Goal: Information Seeking & Learning: Learn about a topic

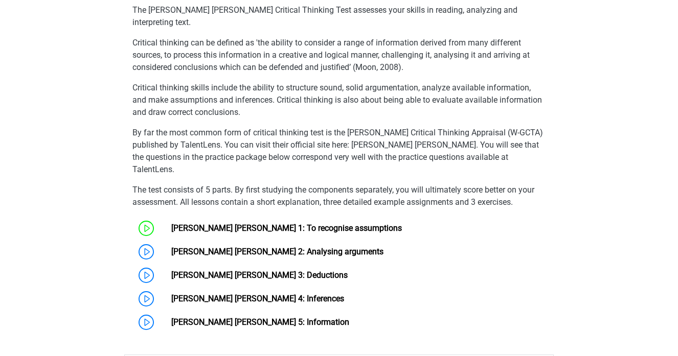
scroll to position [652, 0]
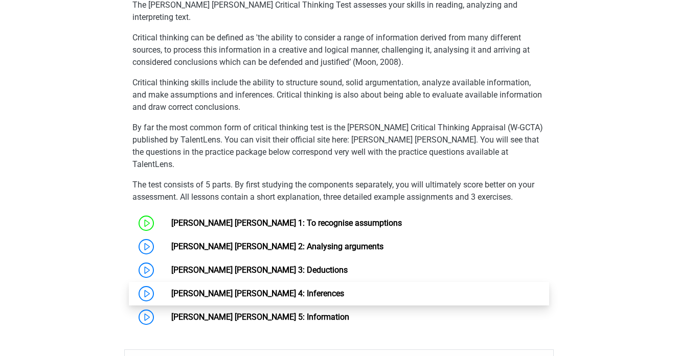
click at [255, 289] on link "[PERSON_NAME] [PERSON_NAME] 4: Inferences" at bounding box center [257, 294] width 173 height 10
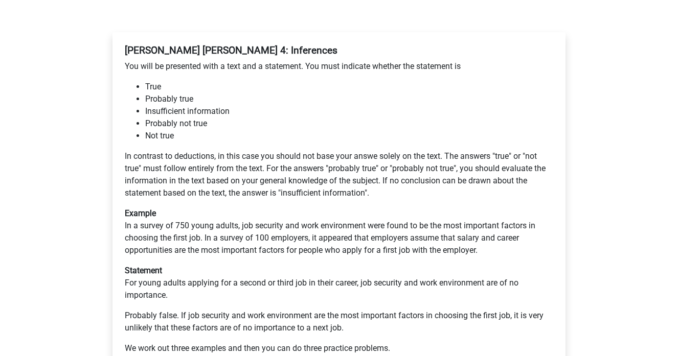
scroll to position [160, 0]
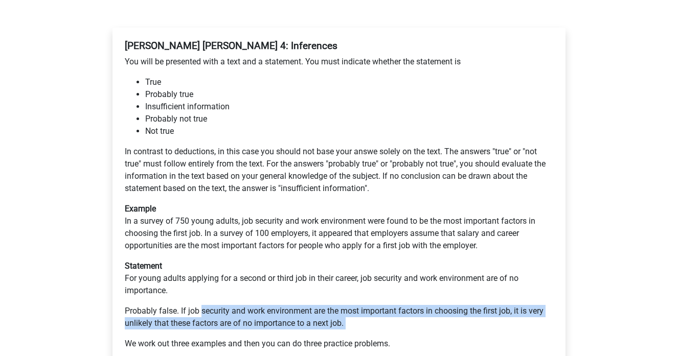
drag, startPoint x: 201, startPoint y: 294, endPoint x: 319, endPoint y: 323, distance: 121.7
click at [319, 323] on div "[PERSON_NAME] [PERSON_NAME] 4: Inferences You will be presented with a text and…" at bounding box center [339, 199] width 436 height 327
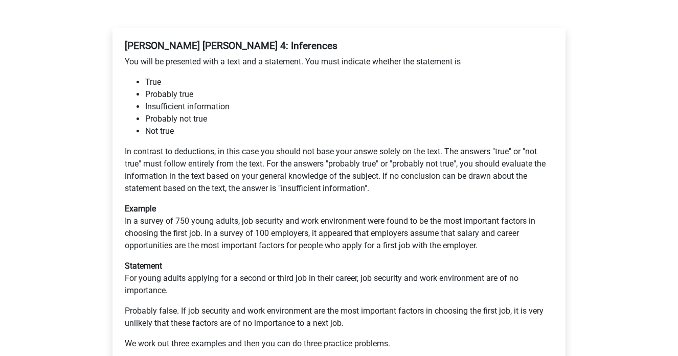
click at [319, 323] on div "Watson Glaser 4: Inferences You will be presented with a text and a statement. …" at bounding box center [339, 199] width 436 height 327
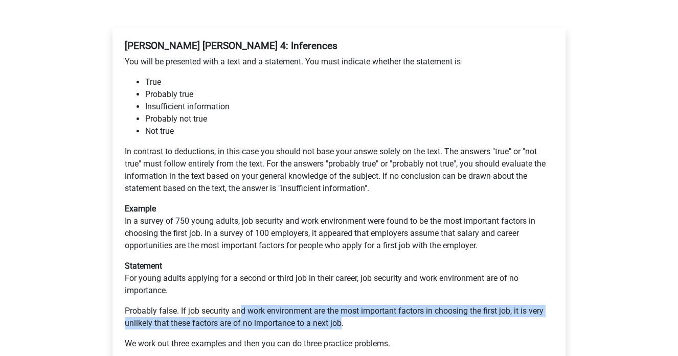
drag, startPoint x: 343, startPoint y: 306, endPoint x: 238, endPoint y: 300, distance: 105.9
click at [238, 305] on p "Probably false. If job security and work environment are the most important fac…" at bounding box center [339, 317] width 428 height 25
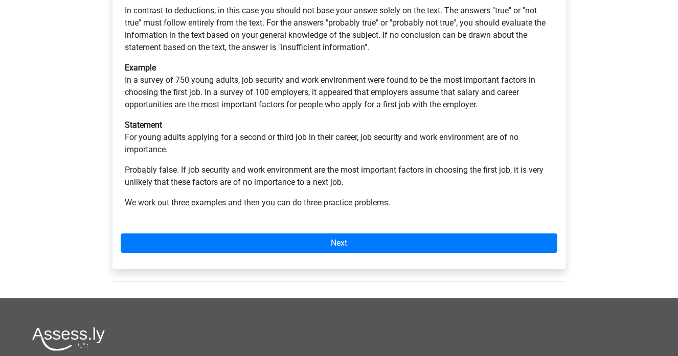
scroll to position [307, 0]
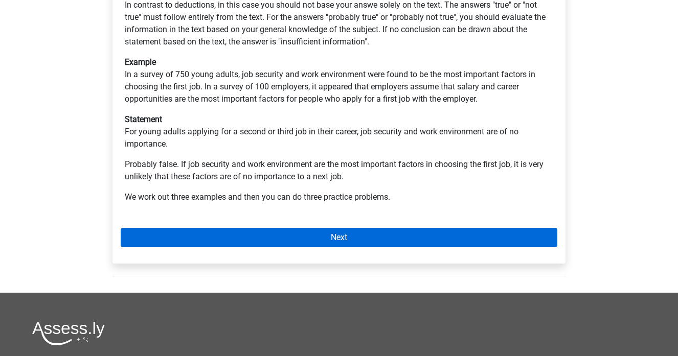
click at [302, 228] on link "Next" at bounding box center [339, 237] width 436 height 19
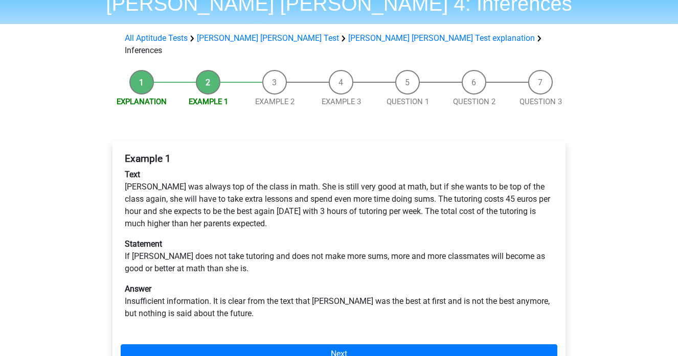
scroll to position [52, 0]
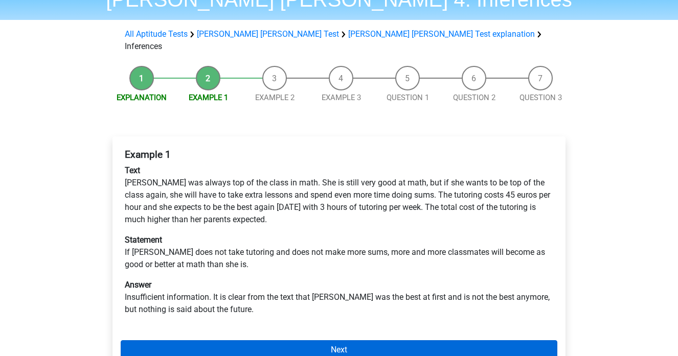
click at [246, 340] on link "Next" at bounding box center [339, 349] width 436 height 19
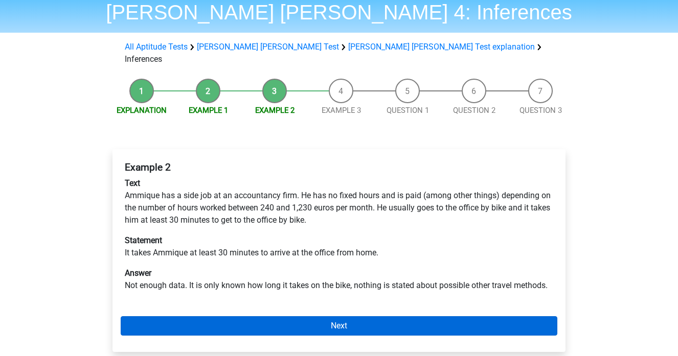
scroll to position [40, 0]
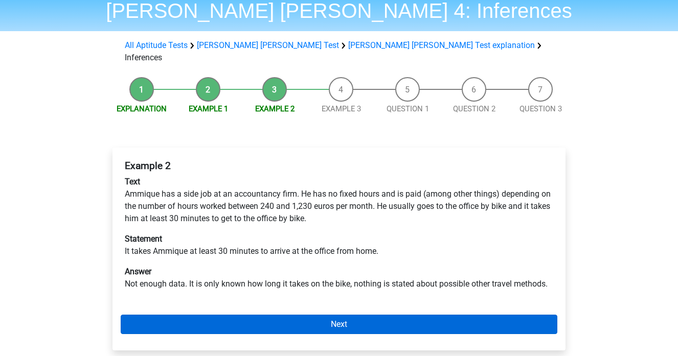
click at [281, 315] on link "Next" at bounding box center [339, 324] width 436 height 19
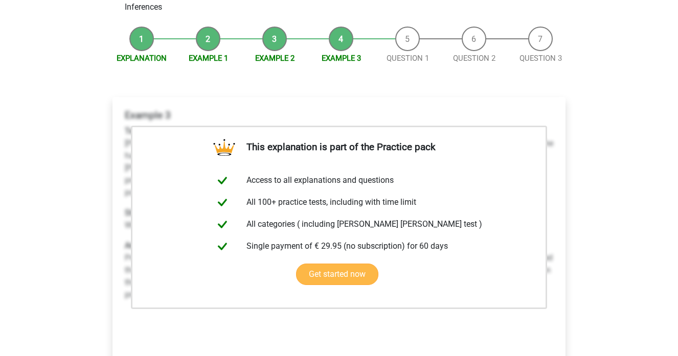
scroll to position [156, 0]
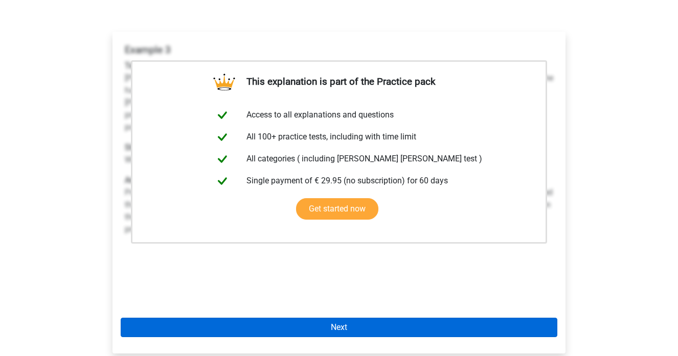
click at [354, 318] on link "Next" at bounding box center [339, 327] width 436 height 19
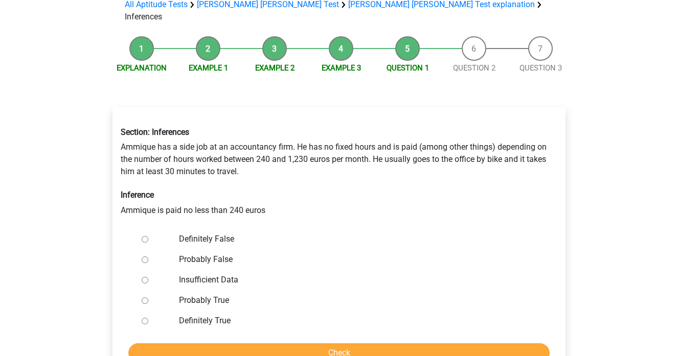
scroll to position [84, 0]
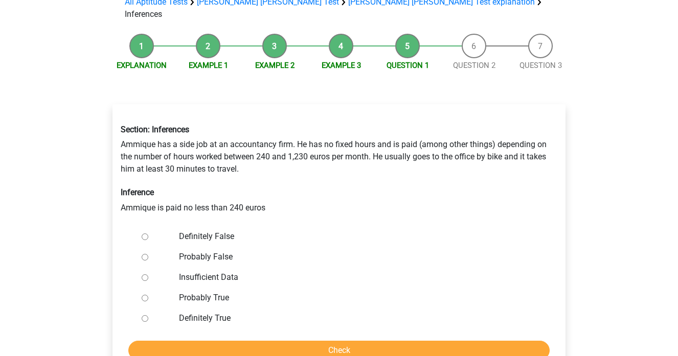
click at [213, 312] on label "Definitely True" at bounding box center [356, 318] width 354 height 12
click at [148, 315] on input "Definitely True" at bounding box center [145, 318] width 7 height 7
radio input "true"
click at [310, 341] on input "Check" at bounding box center [338, 350] width 421 height 19
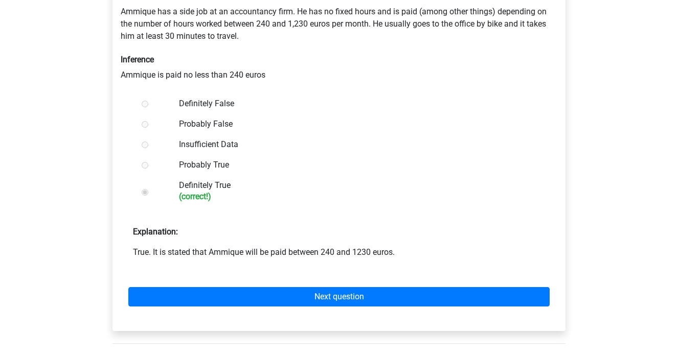
scroll to position [212, 0]
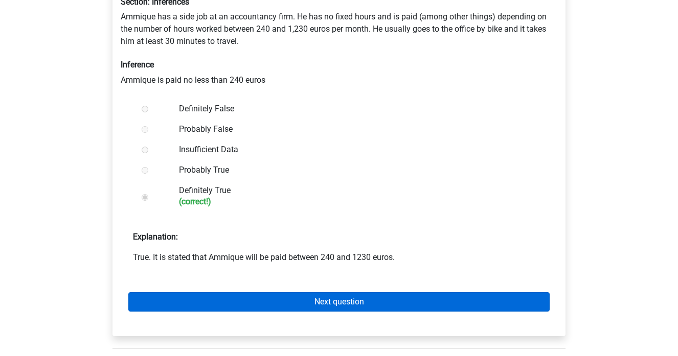
click at [338, 292] on link "Next question" at bounding box center [338, 301] width 421 height 19
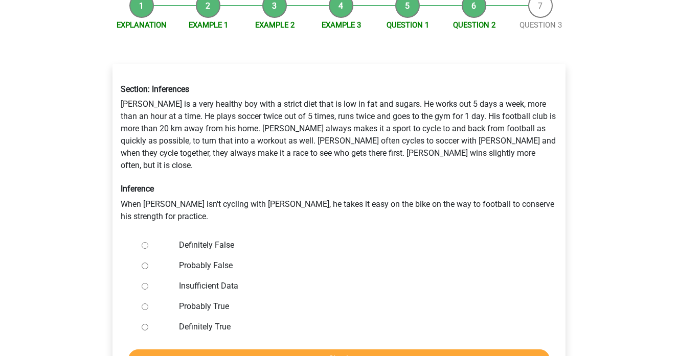
scroll to position [119, 0]
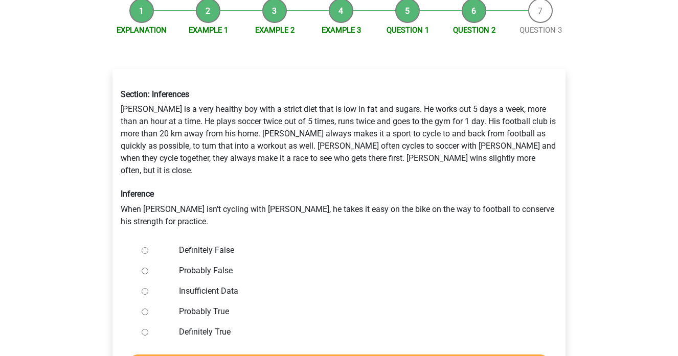
click at [227, 265] on label "Probably False" at bounding box center [356, 271] width 354 height 12
click at [148, 268] on input "Probably False" at bounding box center [145, 271] width 7 height 7
radio input "true"
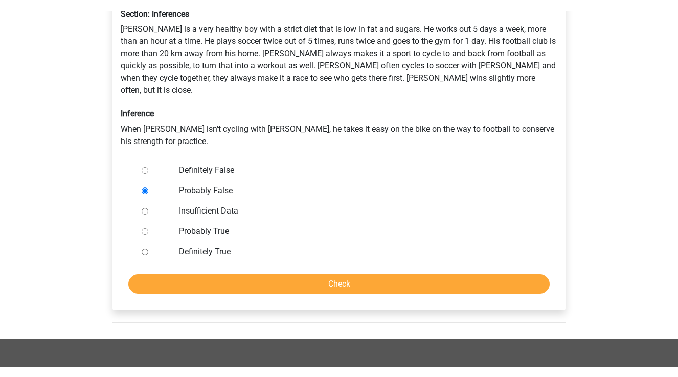
scroll to position [106, 0]
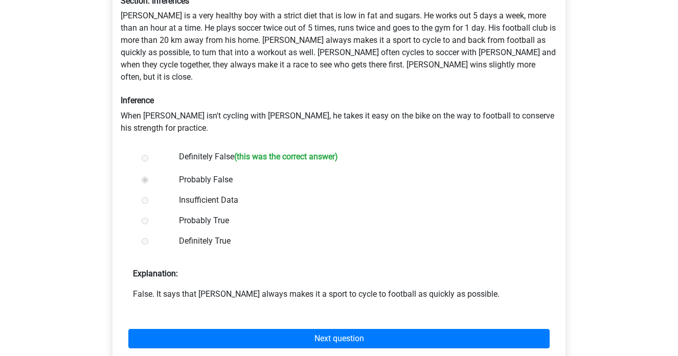
scroll to position [215, 0]
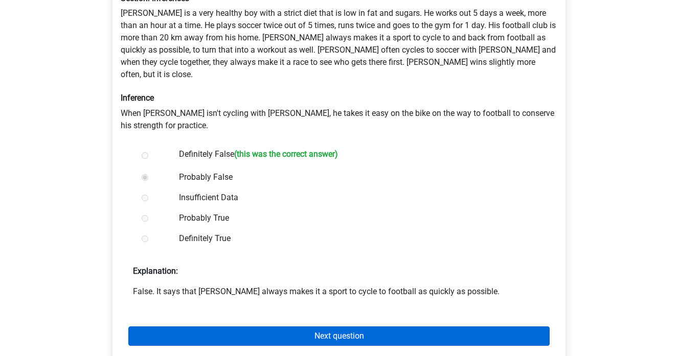
click at [287, 327] on link "Next question" at bounding box center [338, 336] width 421 height 19
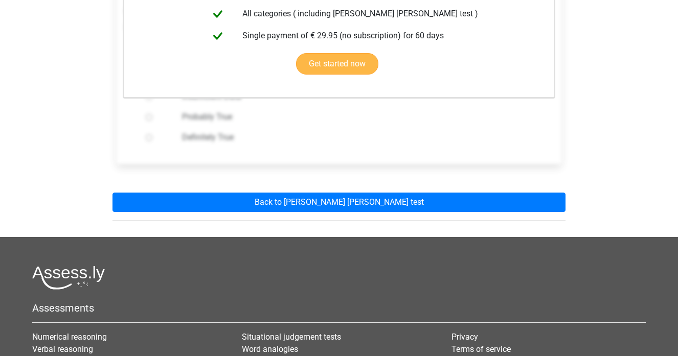
scroll to position [375, 0]
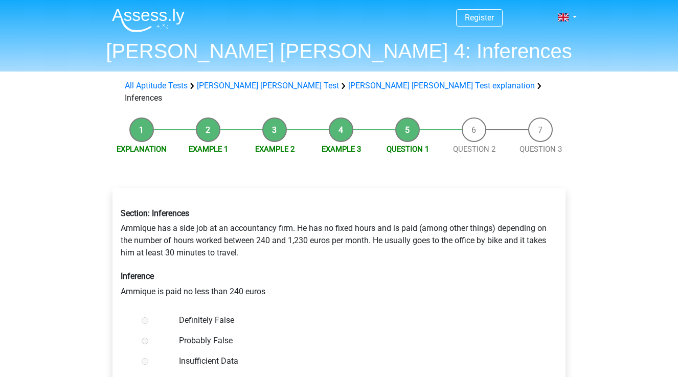
scroll to position [212, 0]
click at [348, 86] on link "[PERSON_NAME] [PERSON_NAME] Test explanation" at bounding box center [441, 86] width 187 height 10
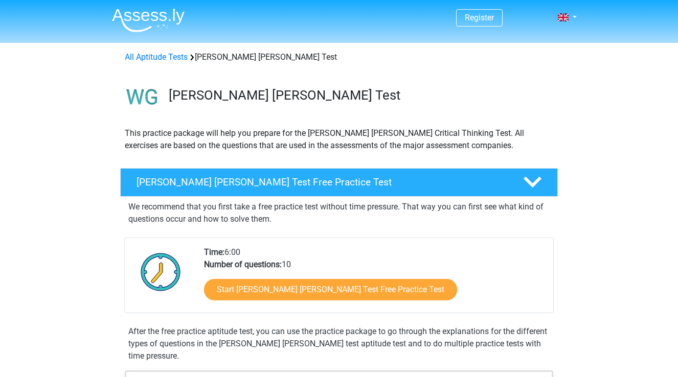
scroll to position [610, 0]
